Goal: Task Accomplishment & Management: Use online tool/utility

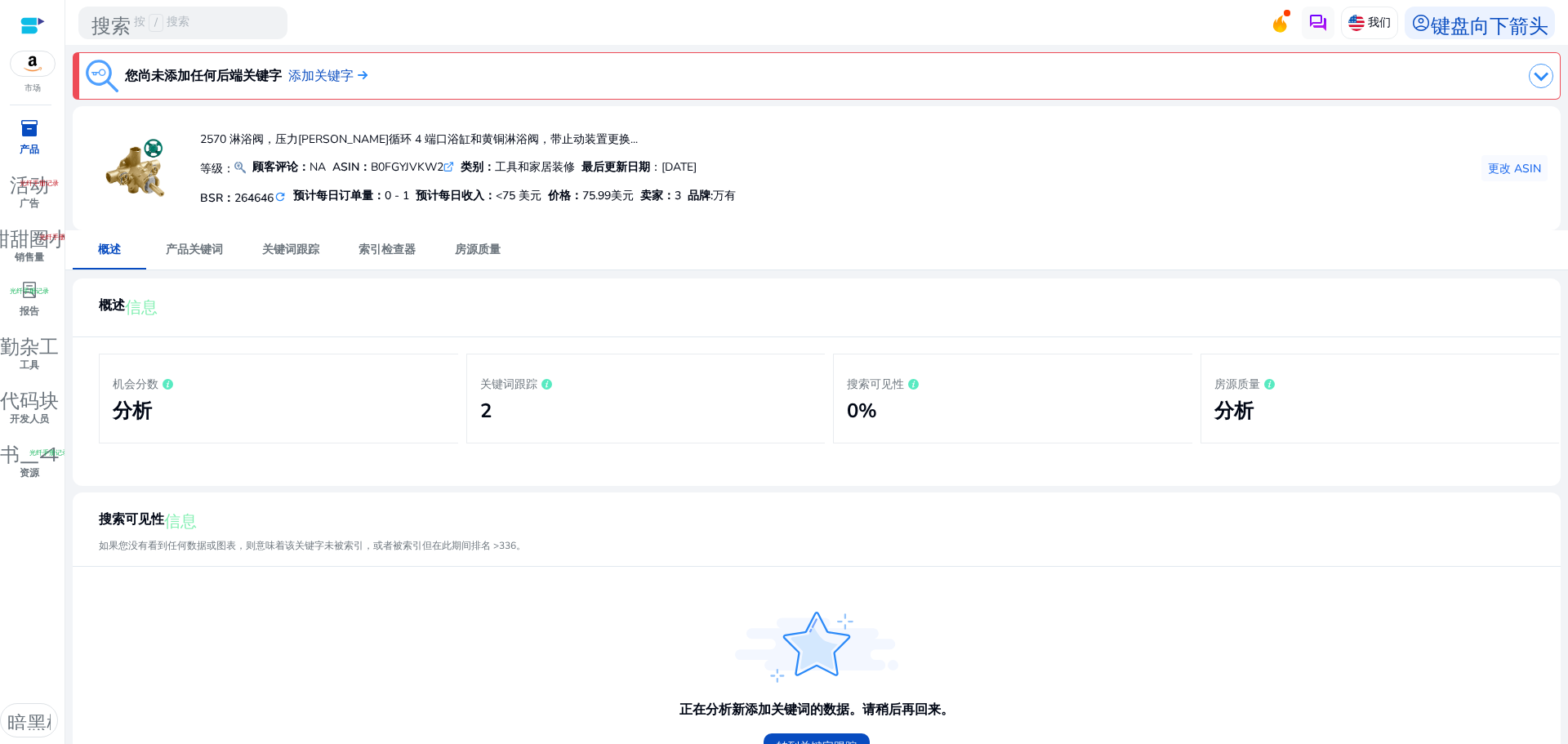
click at [1040, 170] on div "2570 淋浴阀，压力[PERSON_NAME]循环 4 端口浴缸和黄铜淋浴阀，带止动装置更换... 等级： 顾客评论： NA ASIN： B0FGYJVKW…" at bounding box center [816, 169] width 1461 height 98
click at [208, 245] on font "产品关键词" at bounding box center [195, 250] width 57 height 16
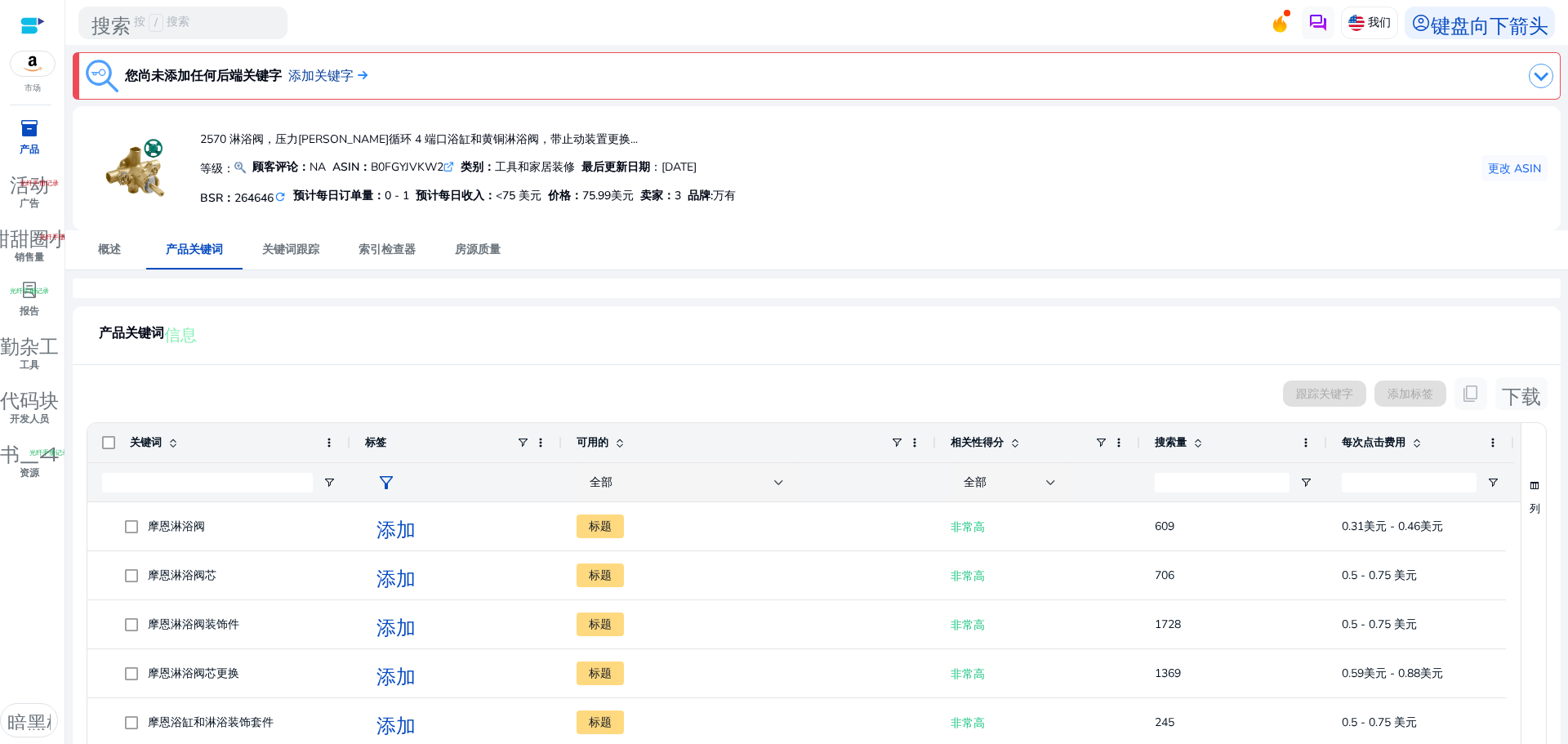
click at [355, 71] on img at bounding box center [360, 75] width 14 height 10
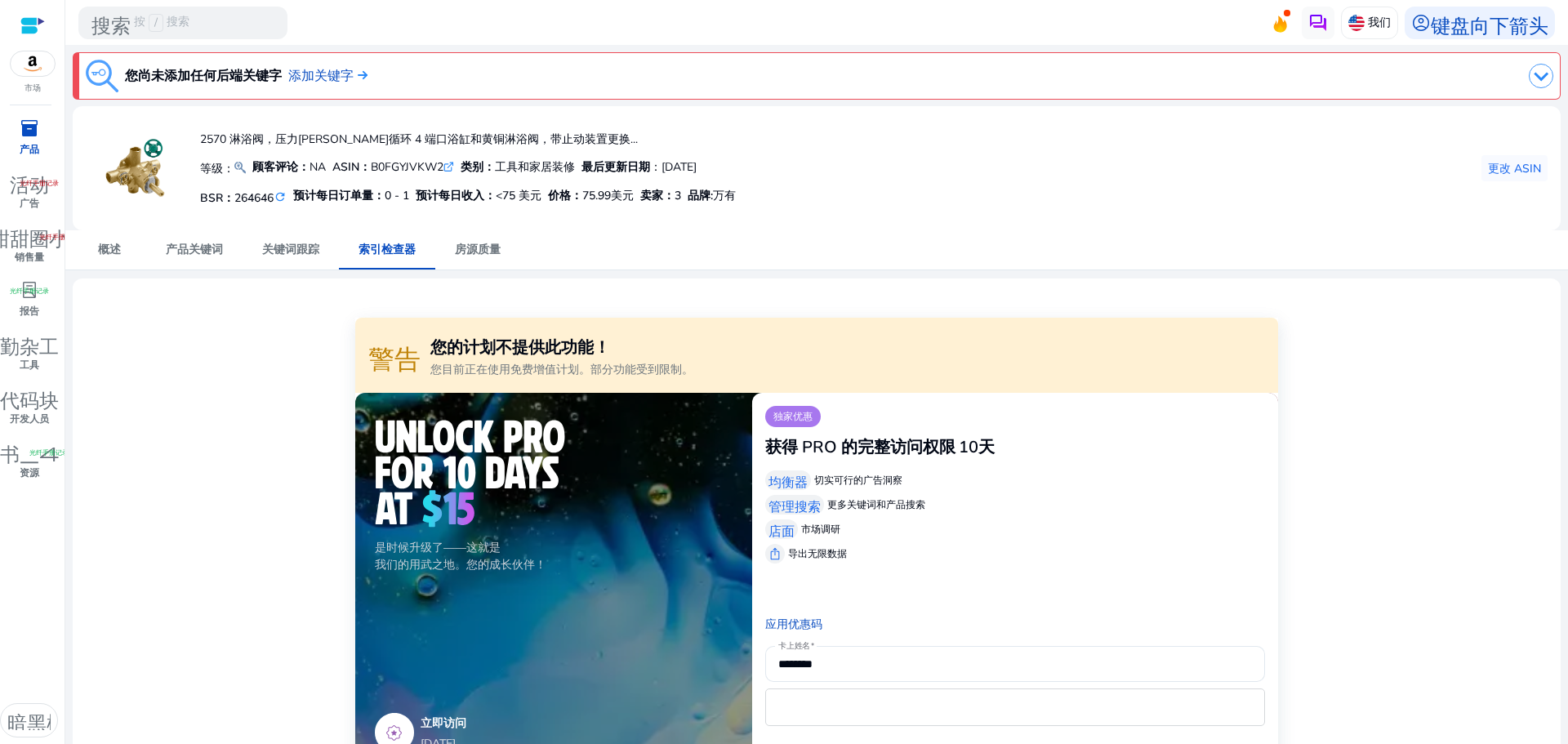
click at [1364, 229] on mat-card "2570 淋浴阀，压力[PERSON_NAME]循环 4 端口浴缸和黄铜淋浴阀，带止动装置更换... 等级： 顾客评论： NA ASIN： B0FGYJVKW…" at bounding box center [816, 168] width 1487 height 124
click at [284, 250] on font "关键词跟踪" at bounding box center [291, 250] width 57 height 16
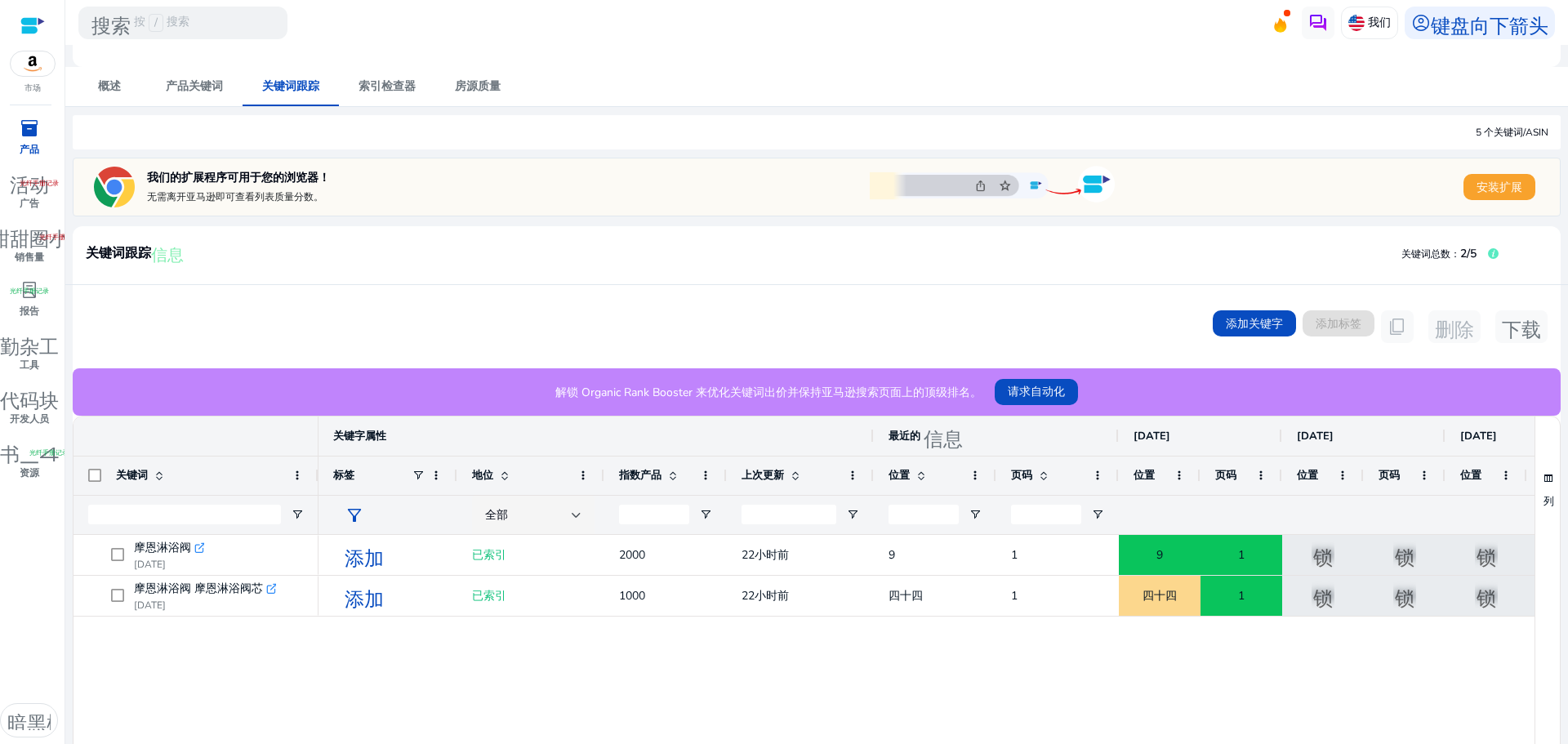
scroll to position [82, 0]
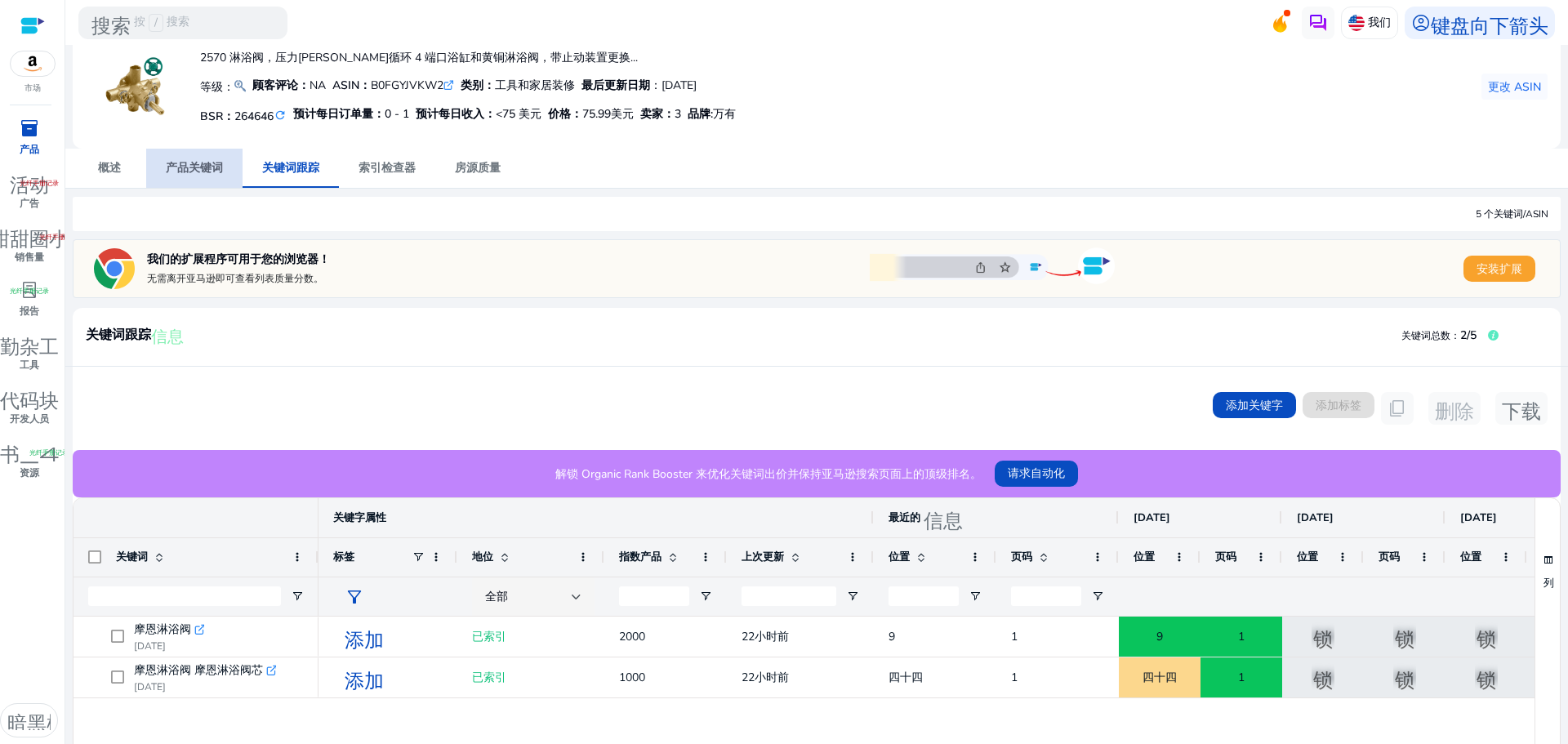
click at [202, 161] on font "产品关键词" at bounding box center [195, 168] width 57 height 16
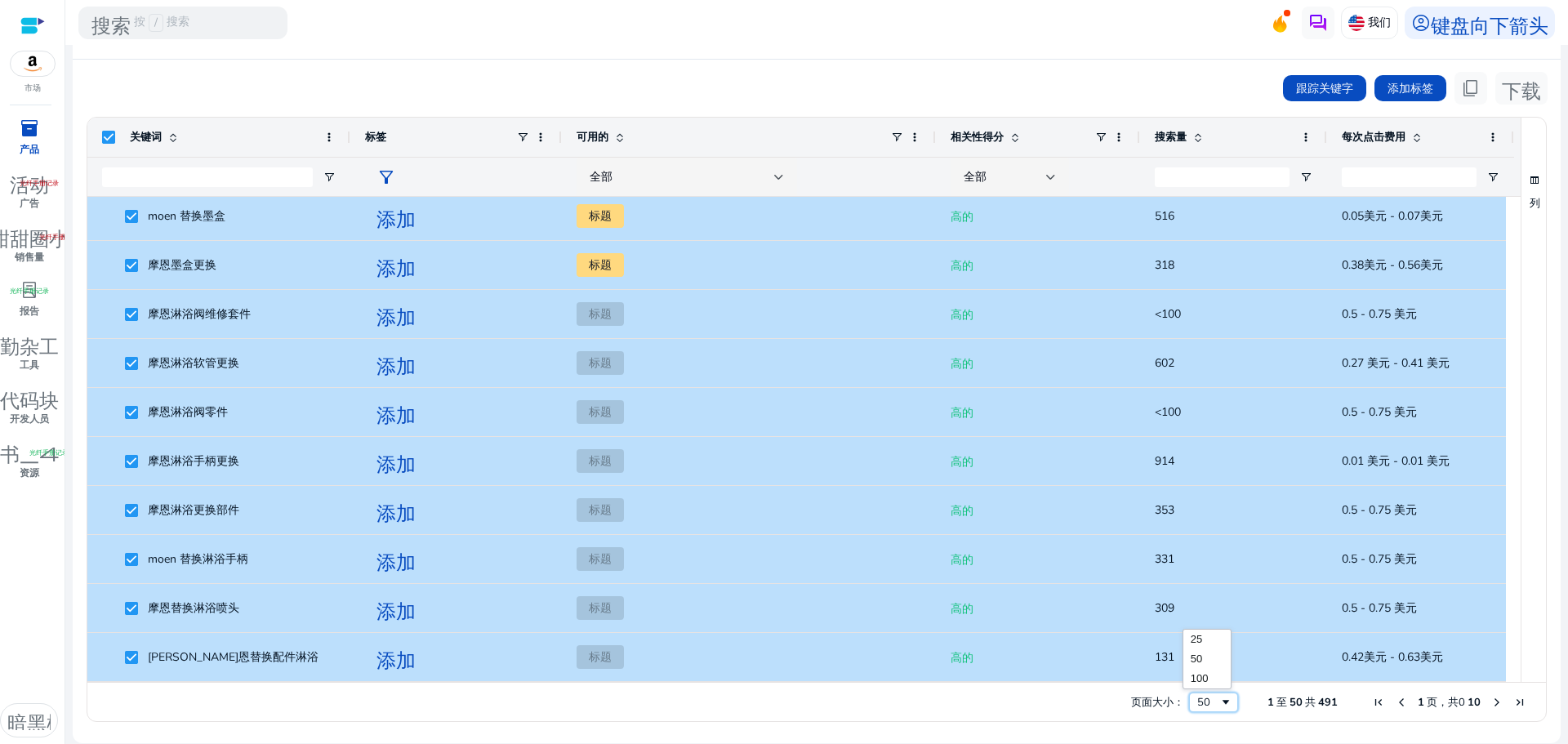
click at [1219, 703] on span "页面大小" at bounding box center [1226, 702] width 13 height 13
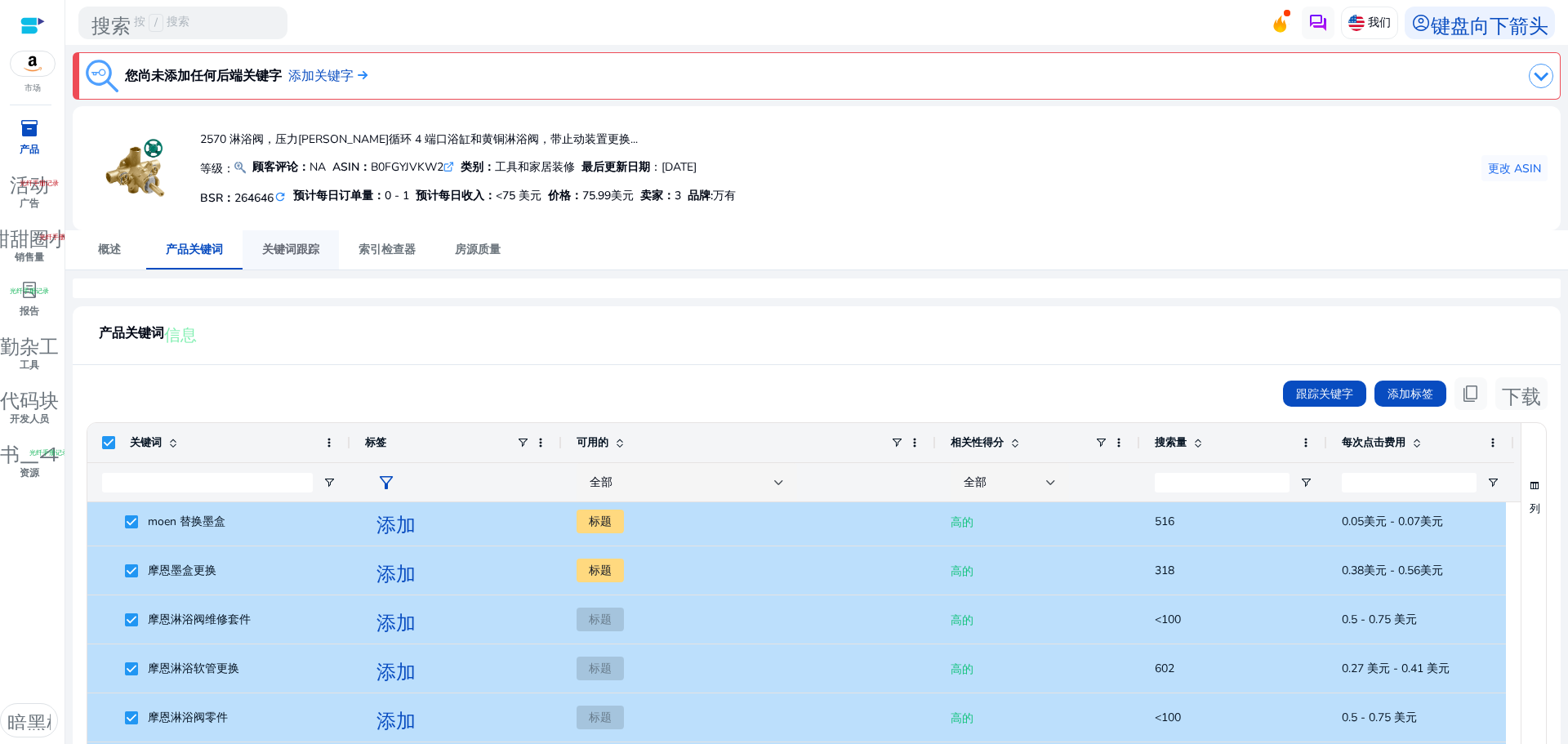
click at [302, 256] on font "关键词跟踪" at bounding box center [291, 250] width 57 height 16
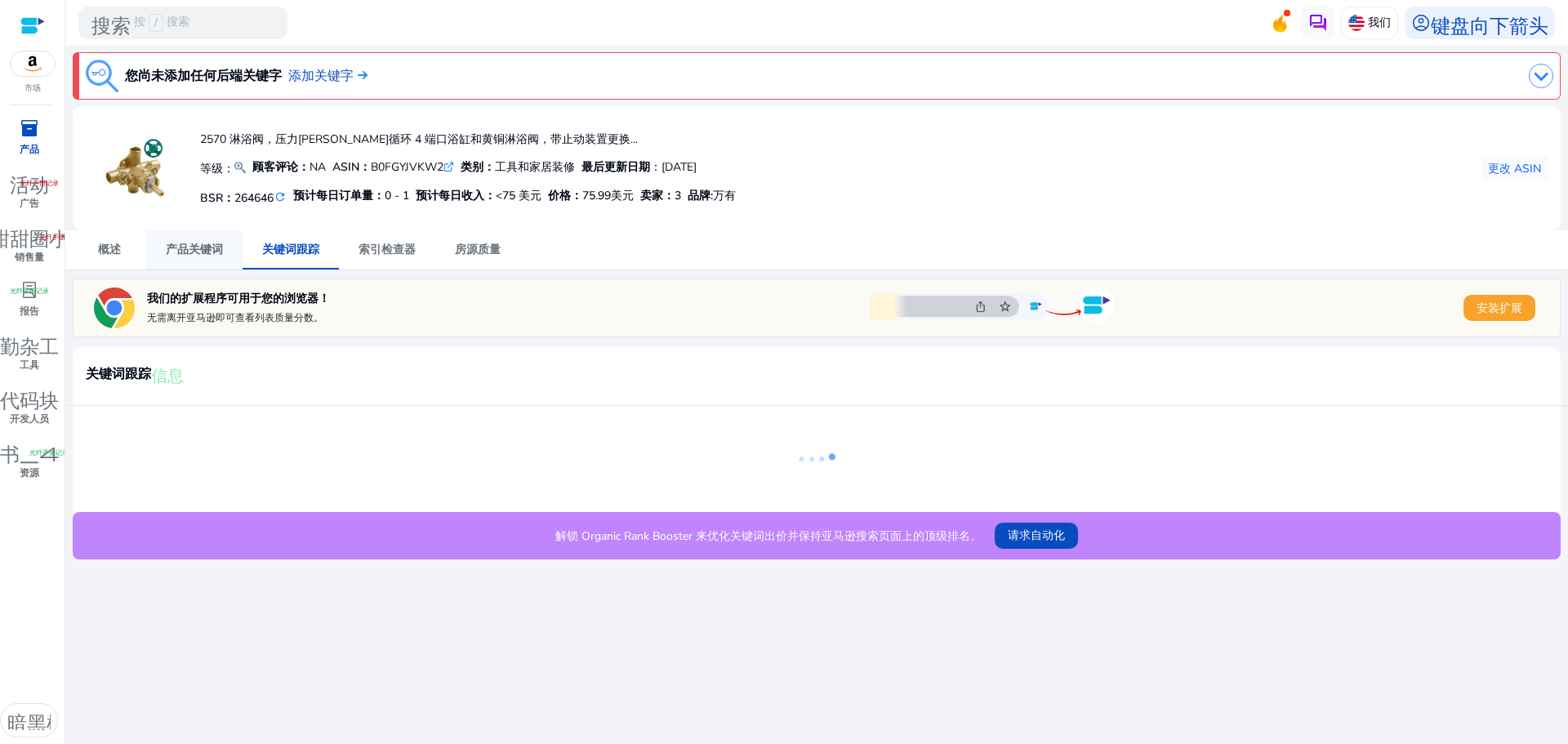
click at [198, 250] on font "产品关键词" at bounding box center [195, 250] width 57 height 16
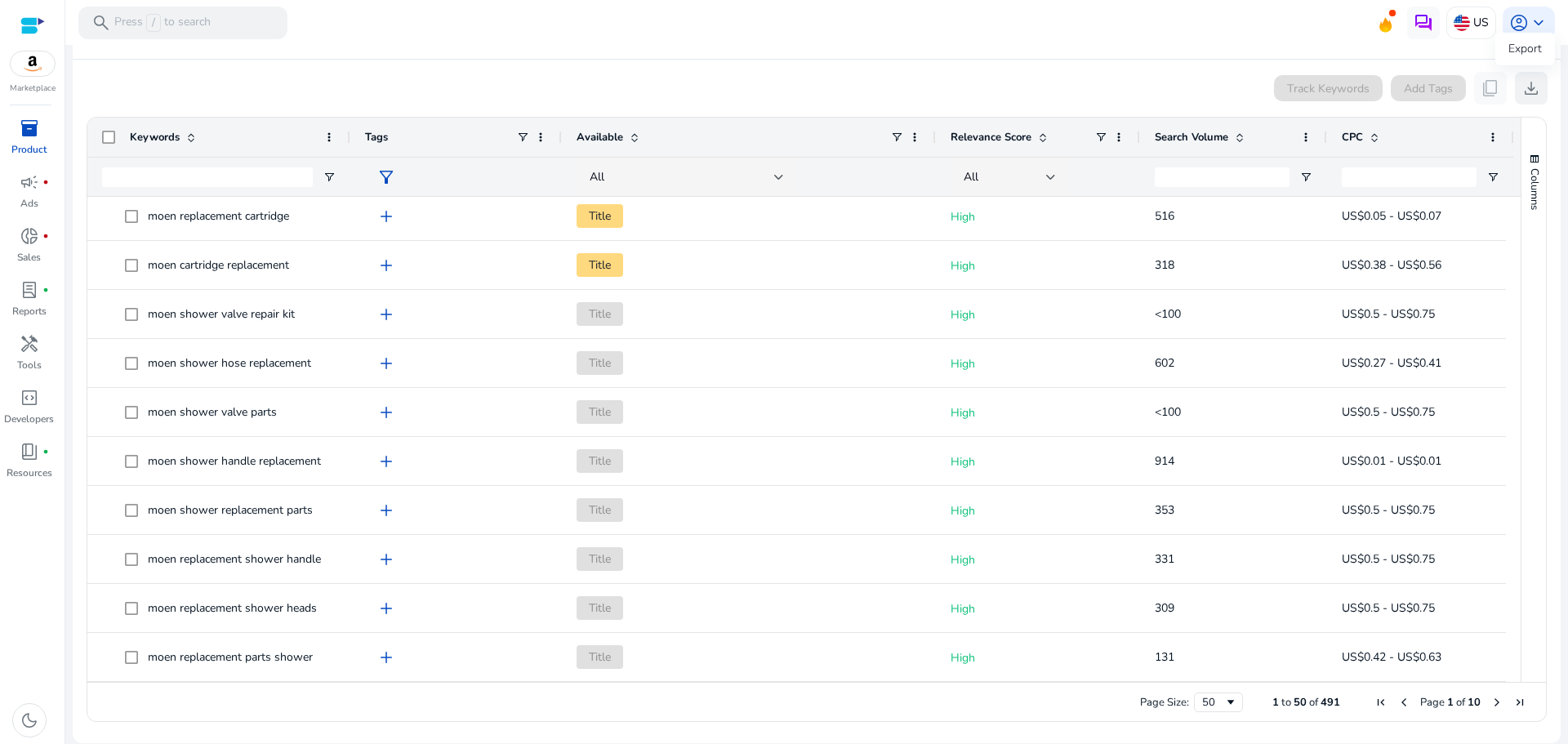
click at [1525, 83] on span "download" at bounding box center [1530, 88] width 19 height 19
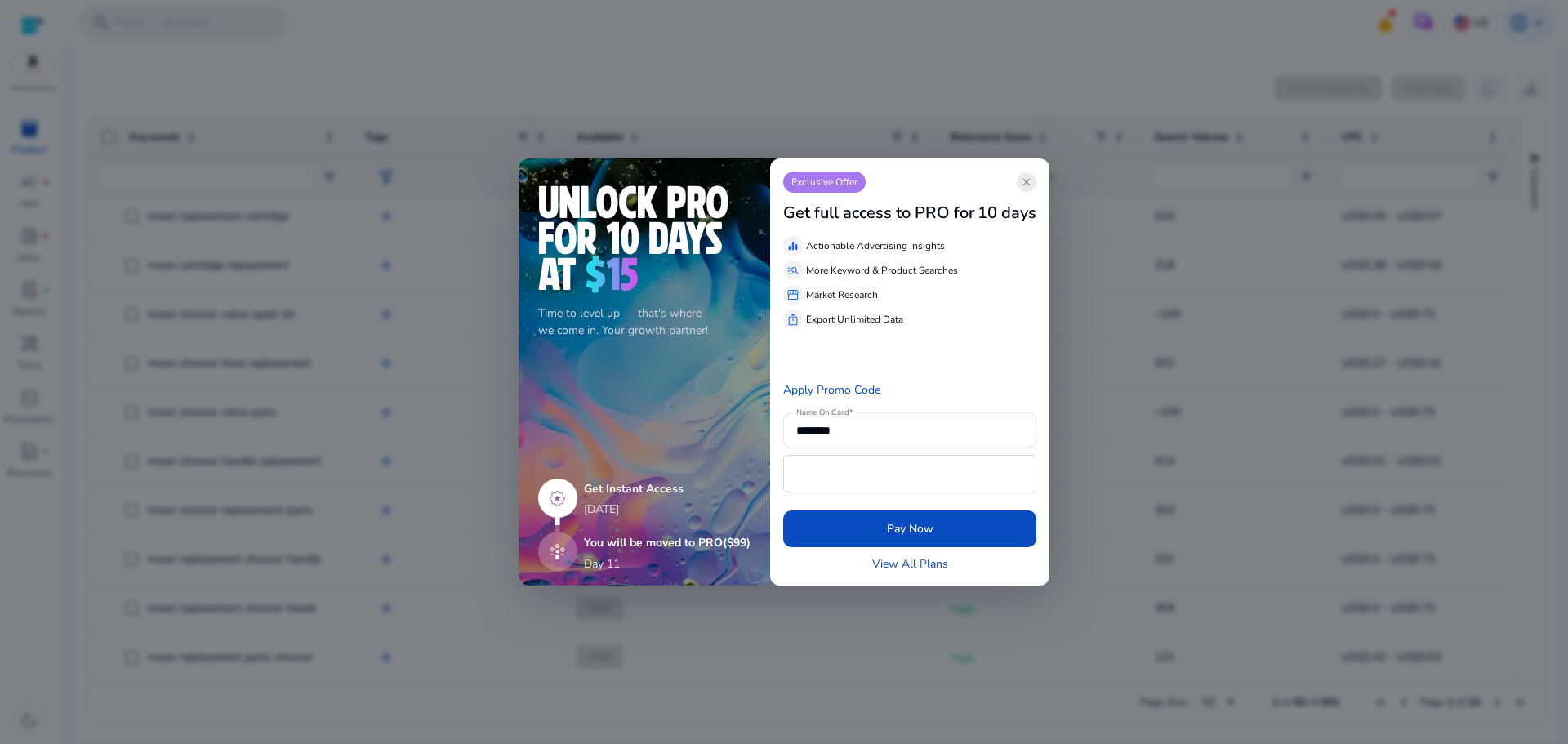
drag, startPoint x: 1035, startPoint y: 175, endPoint x: 1028, endPoint y: 184, distance: 11.4
click at [1035, 175] on app-icon "close" at bounding box center [1026, 182] width 19 height 19
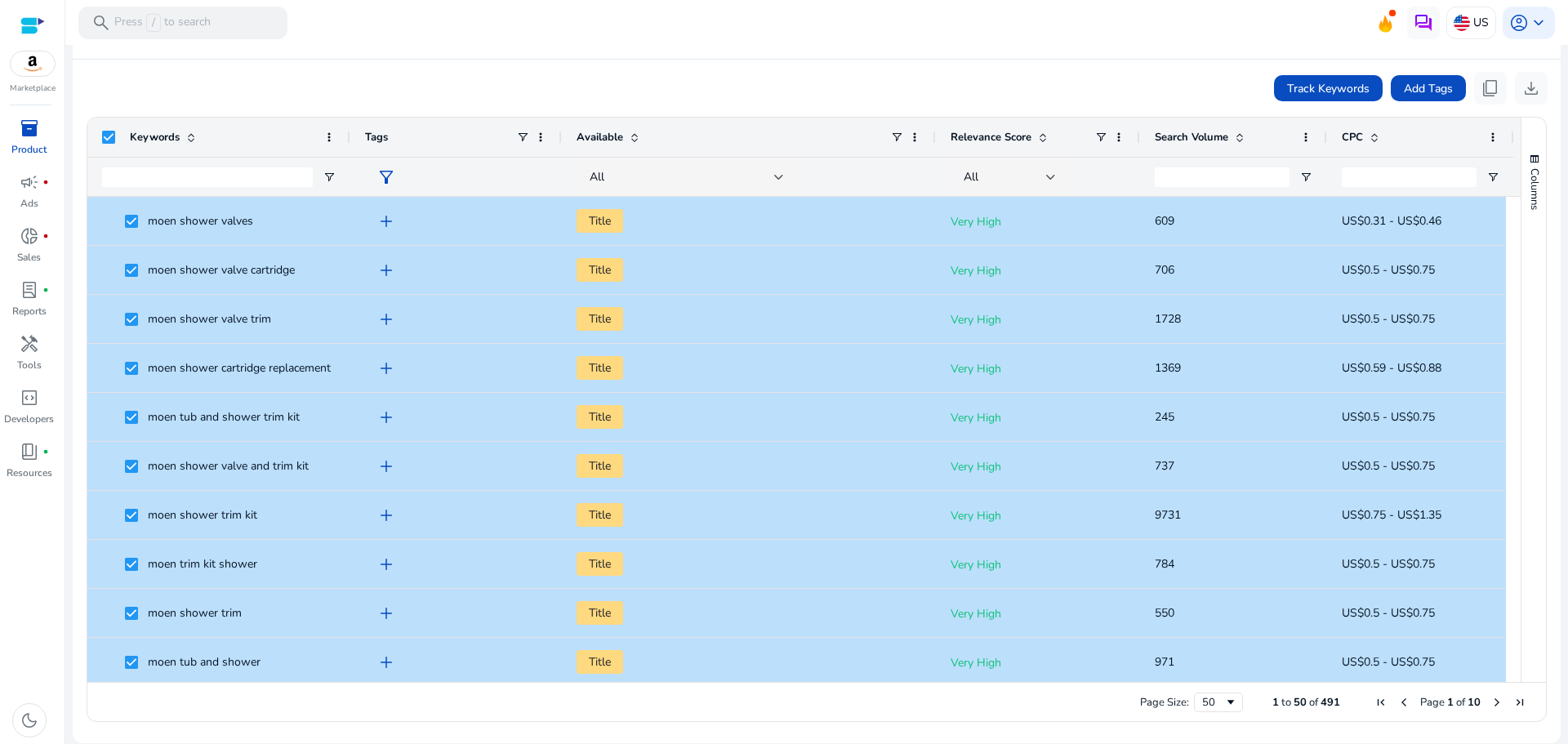
click at [1218, 61] on app-product-keyword-grid "Track Keywords Add Tags content_copy download Press ENTER to sort. Press Space …" at bounding box center [816, 394] width 1461 height 671
click at [1525, 85] on span "download" at bounding box center [1530, 88] width 19 height 19
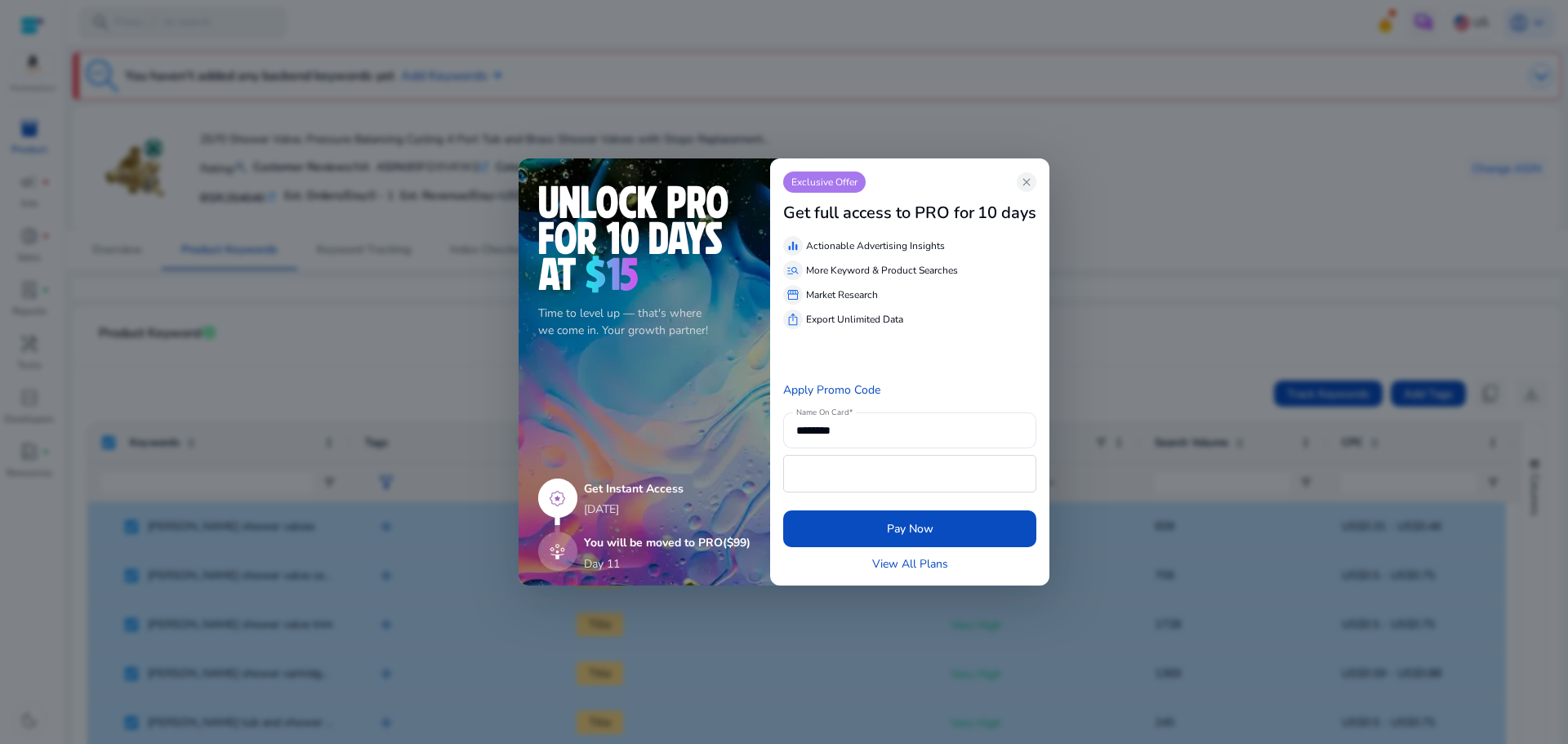
scroll to position [305, 0]
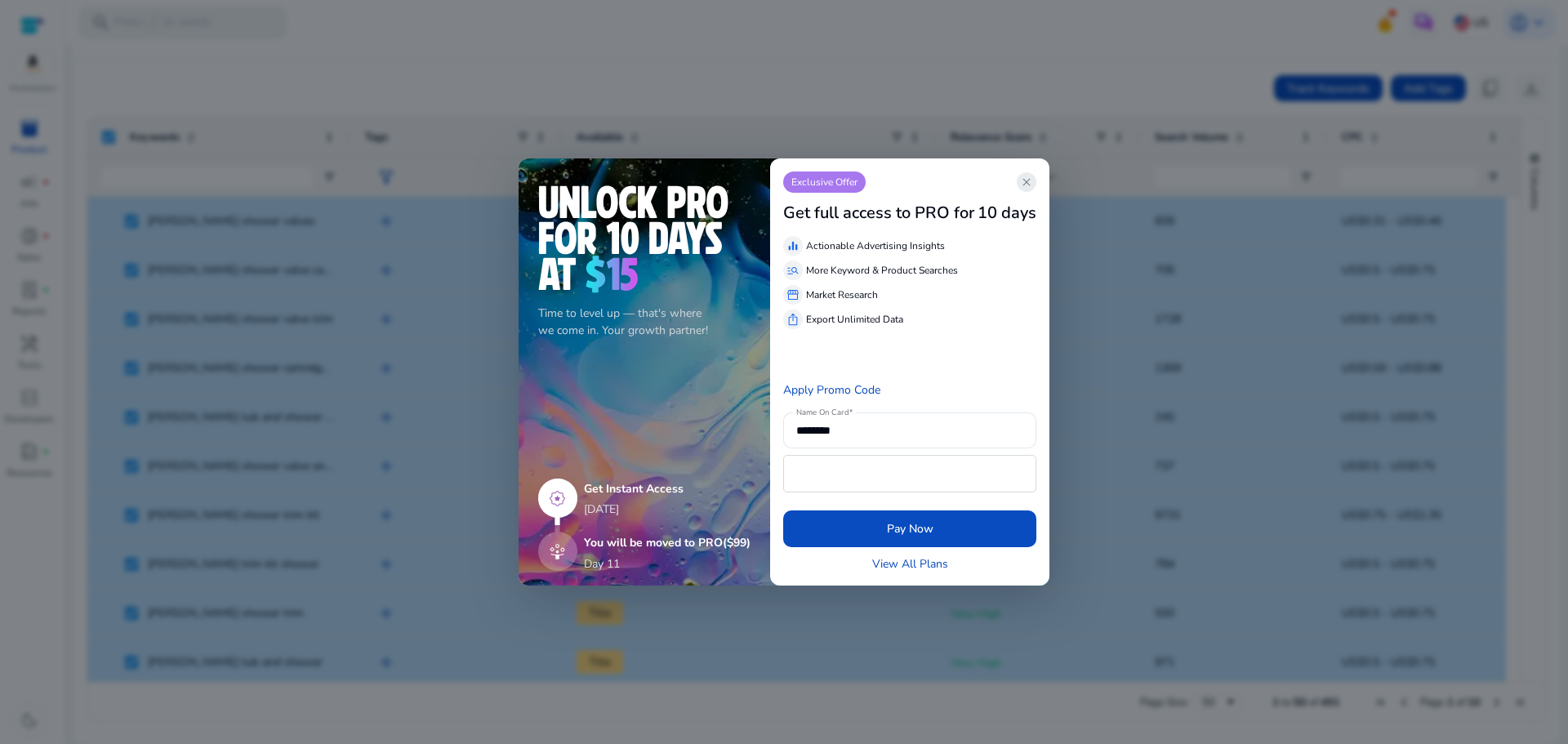
click at [1033, 181] on span "close" at bounding box center [1026, 182] width 13 height 13
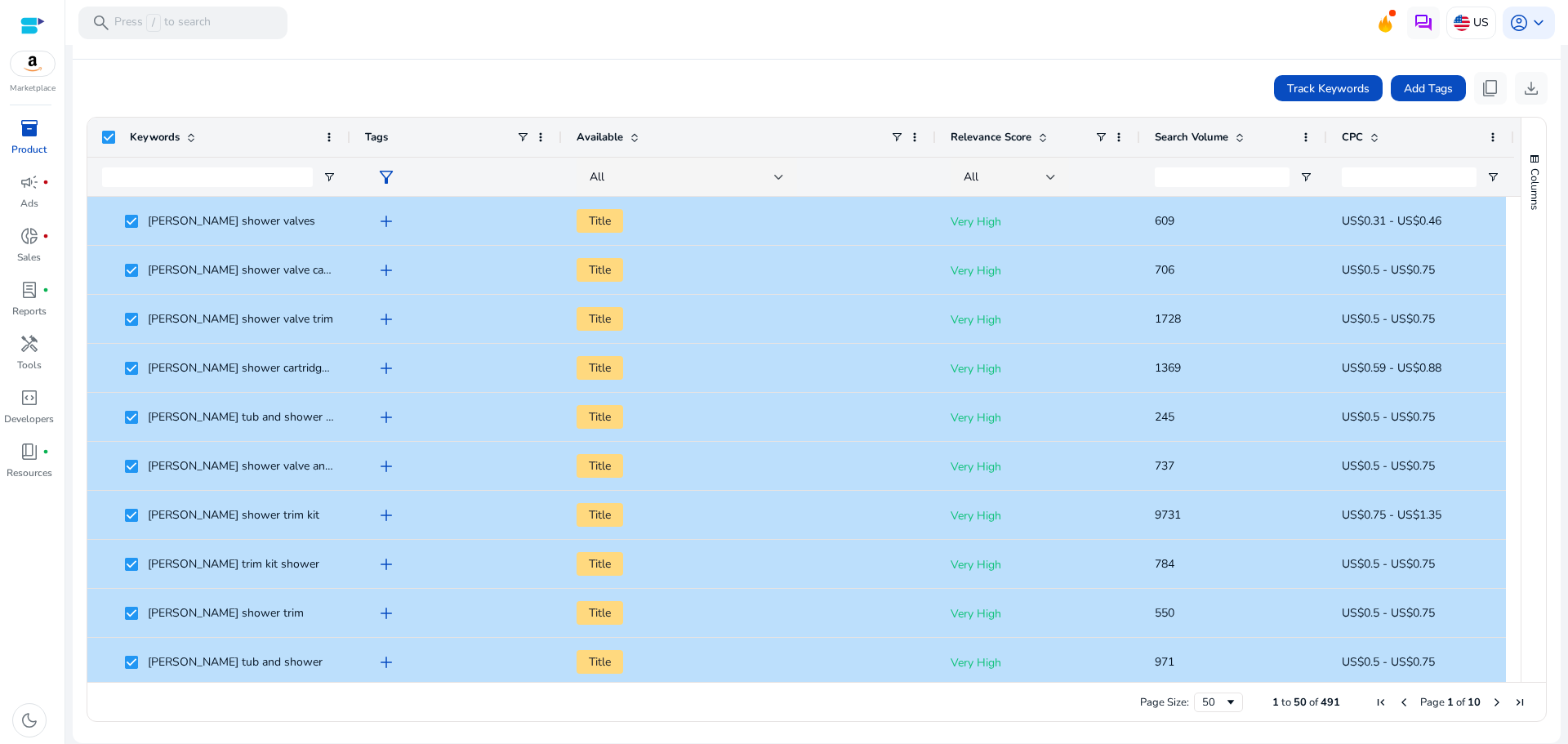
click at [782, 95] on div "Track Keywords Add Tags content_copy download" at bounding box center [816, 87] width 1461 height 32
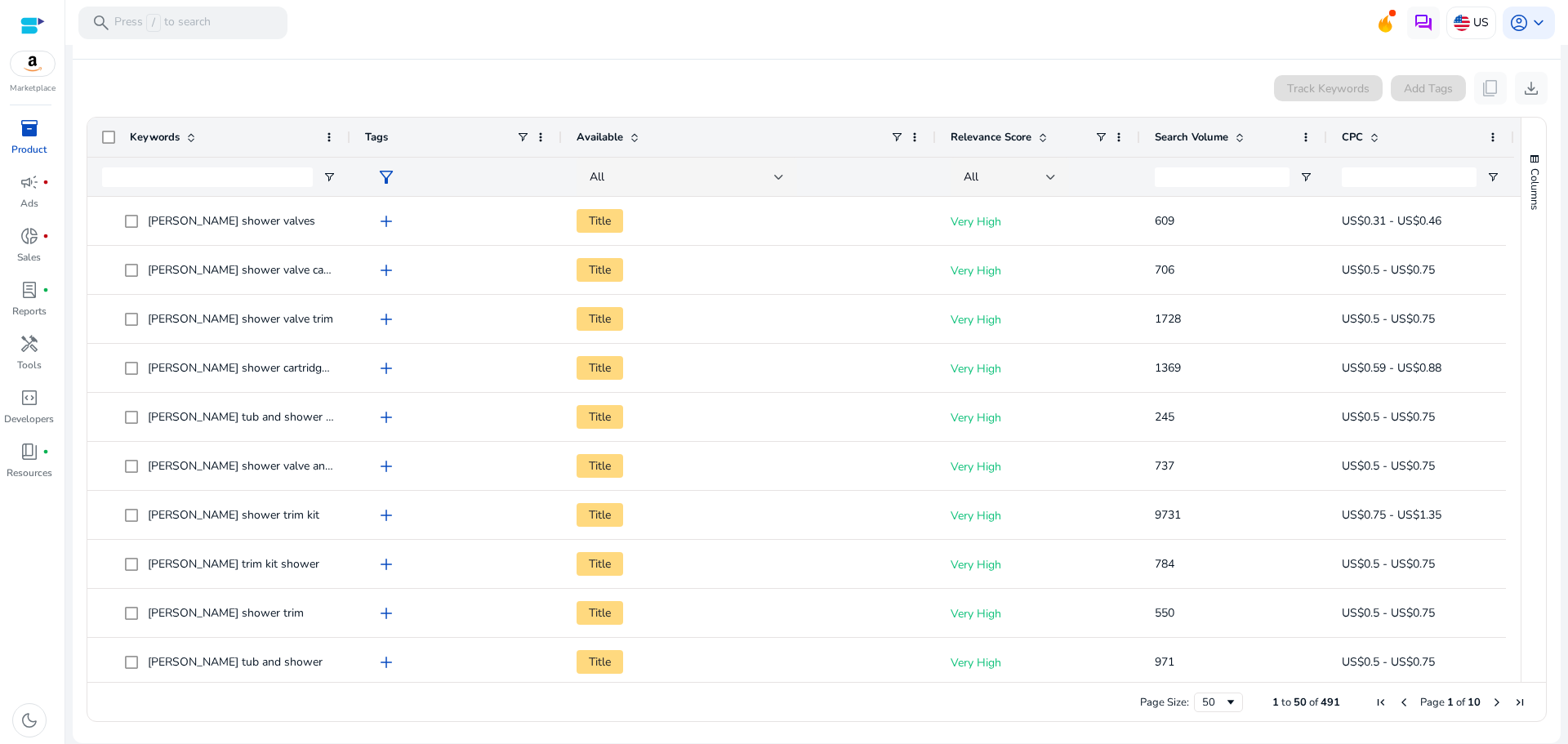
click at [682, 66] on app-product-keyword-grid "Track Keywords Add Tags content_copy download Press ENTER to sort. Press Space …" at bounding box center [816, 394] width 1461 height 671
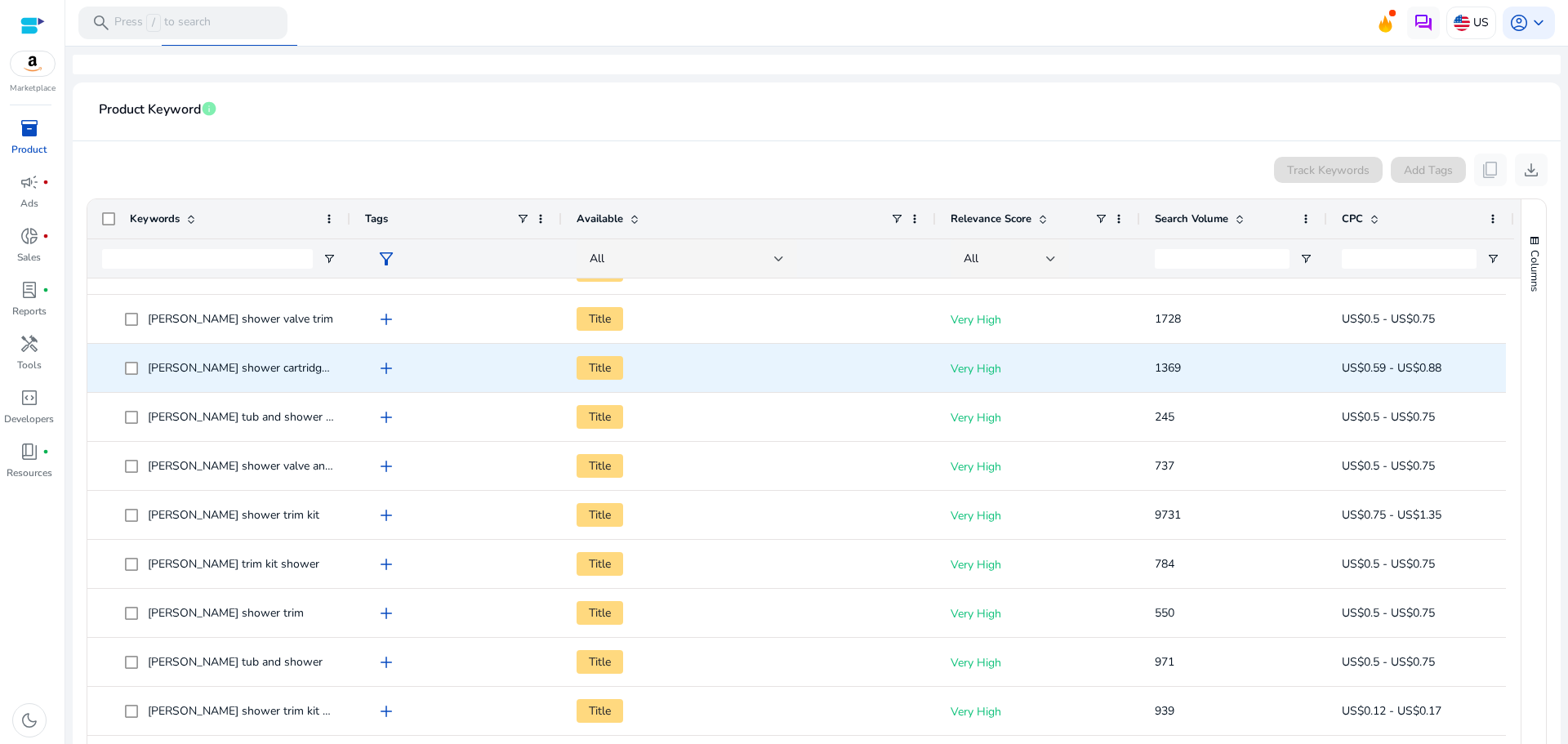
scroll to position [0, 0]
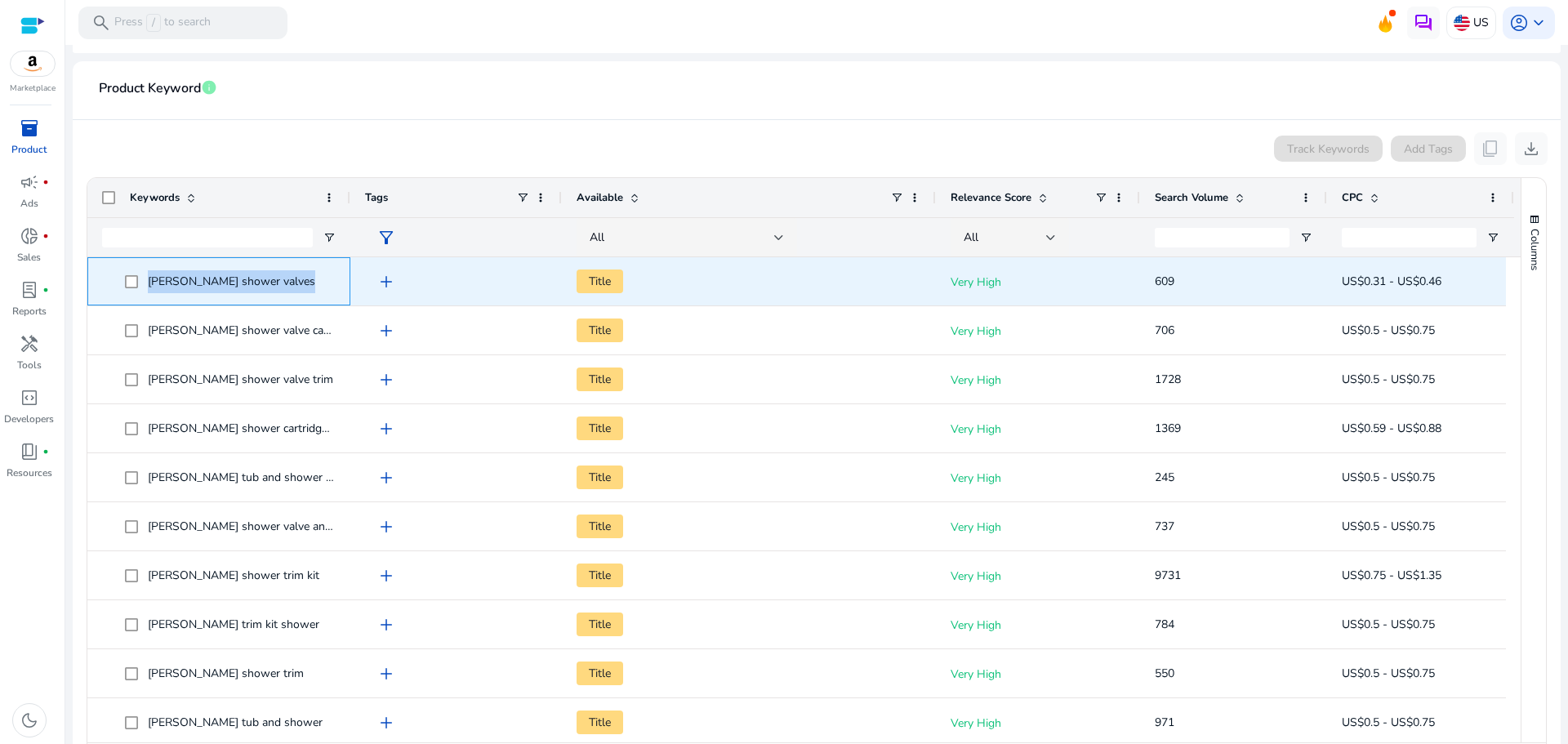
drag, startPoint x: 261, startPoint y: 283, endPoint x: 150, endPoint y: 288, distance: 111.1
click at [150, 288] on span "moen shower valves" at bounding box center [230, 281] width 210 height 33
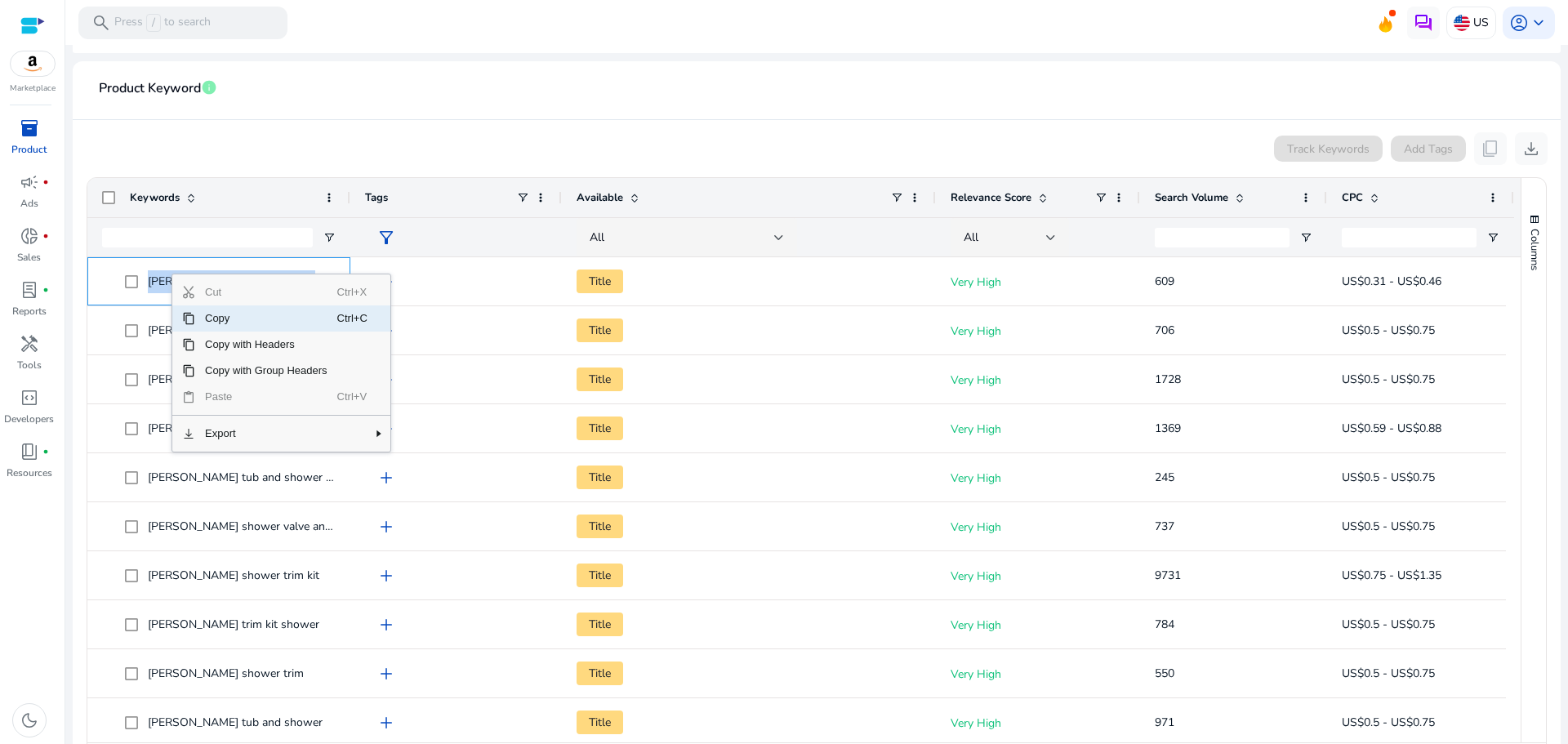
click at [329, 323] on span "Copy" at bounding box center [265, 318] width 142 height 26
